Goal: Information Seeking & Learning: Learn about a topic

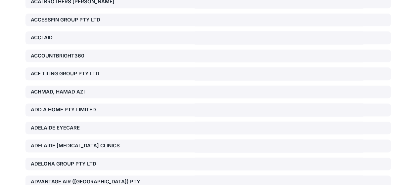
scroll to position [6707, 0]
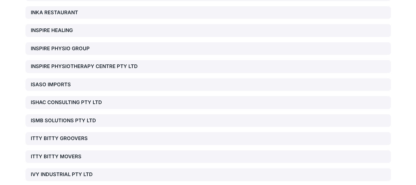
click at [71, 171] on div "IVY INDUSTRIAL PTY LTD" at bounding box center [89, 175] width 116 height 8
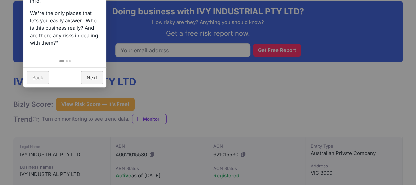
scroll to position [98, 0]
click at [99, 76] on link "Next" at bounding box center [92, 77] width 22 height 13
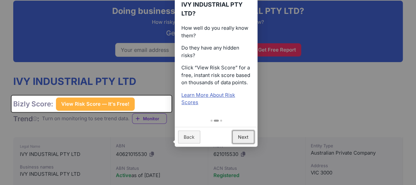
click at [241, 133] on link "Next" at bounding box center [243, 137] width 22 height 13
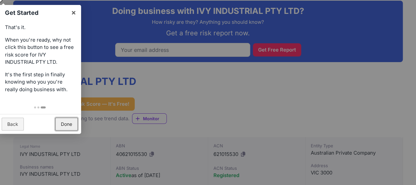
click at [65, 122] on link "Done" at bounding box center [66, 124] width 22 height 13
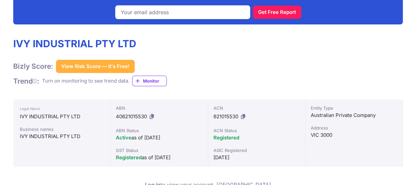
scroll to position [135, 0]
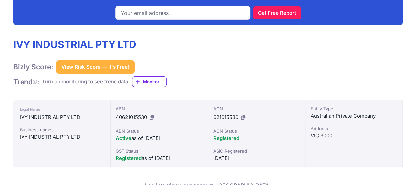
click at [352, 61] on div "IVY INDUSTRIAL PTY LTD Bizly Score: View Risk Score — It's Free! View Risk Scor…" at bounding box center [207, 62] width 389 height 49
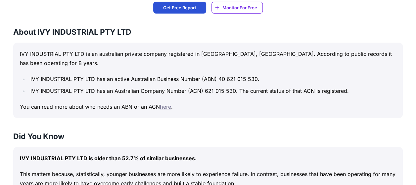
scroll to position [338, 0]
